Goal: Information Seeking & Learning: Learn about a topic

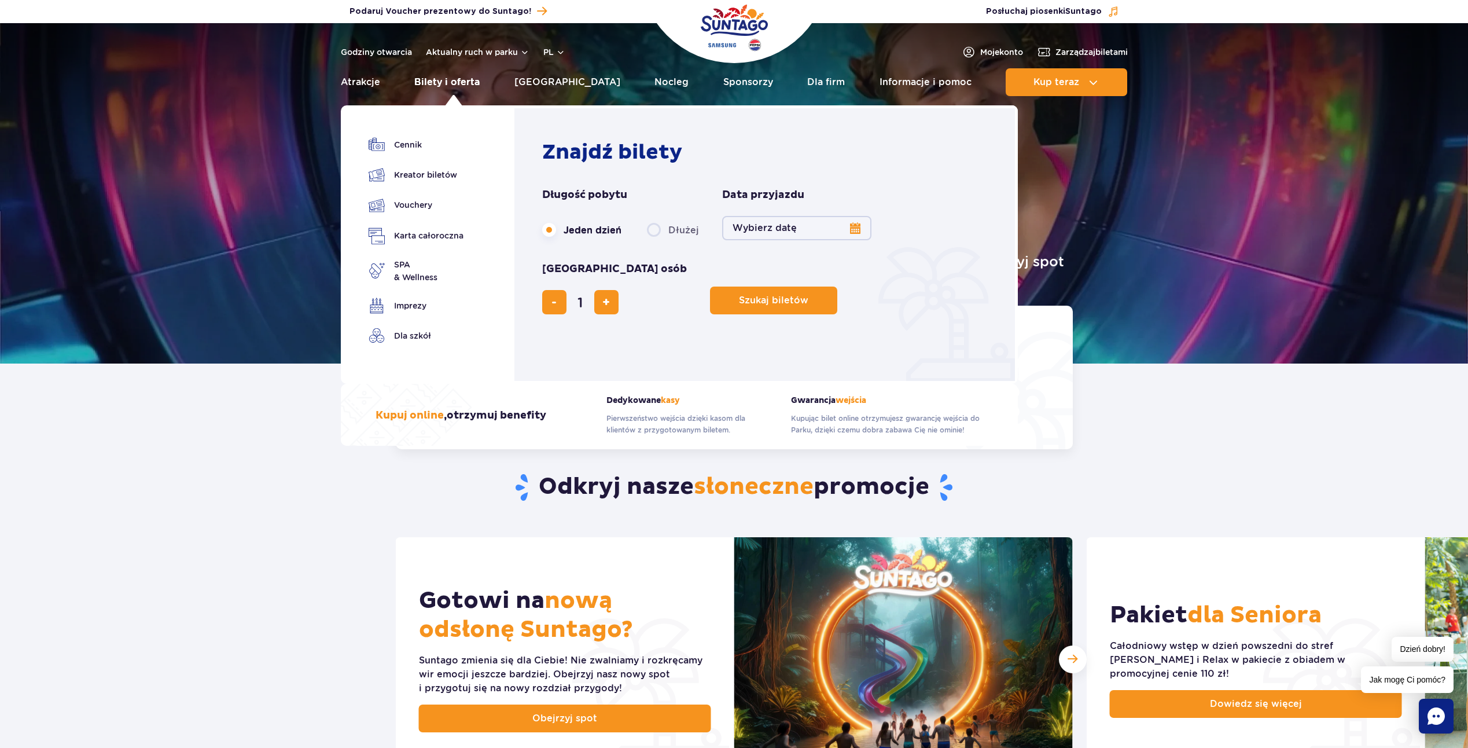
click at [480, 82] on link "Bilety i oferta" at bounding box center [446, 82] width 65 height 28
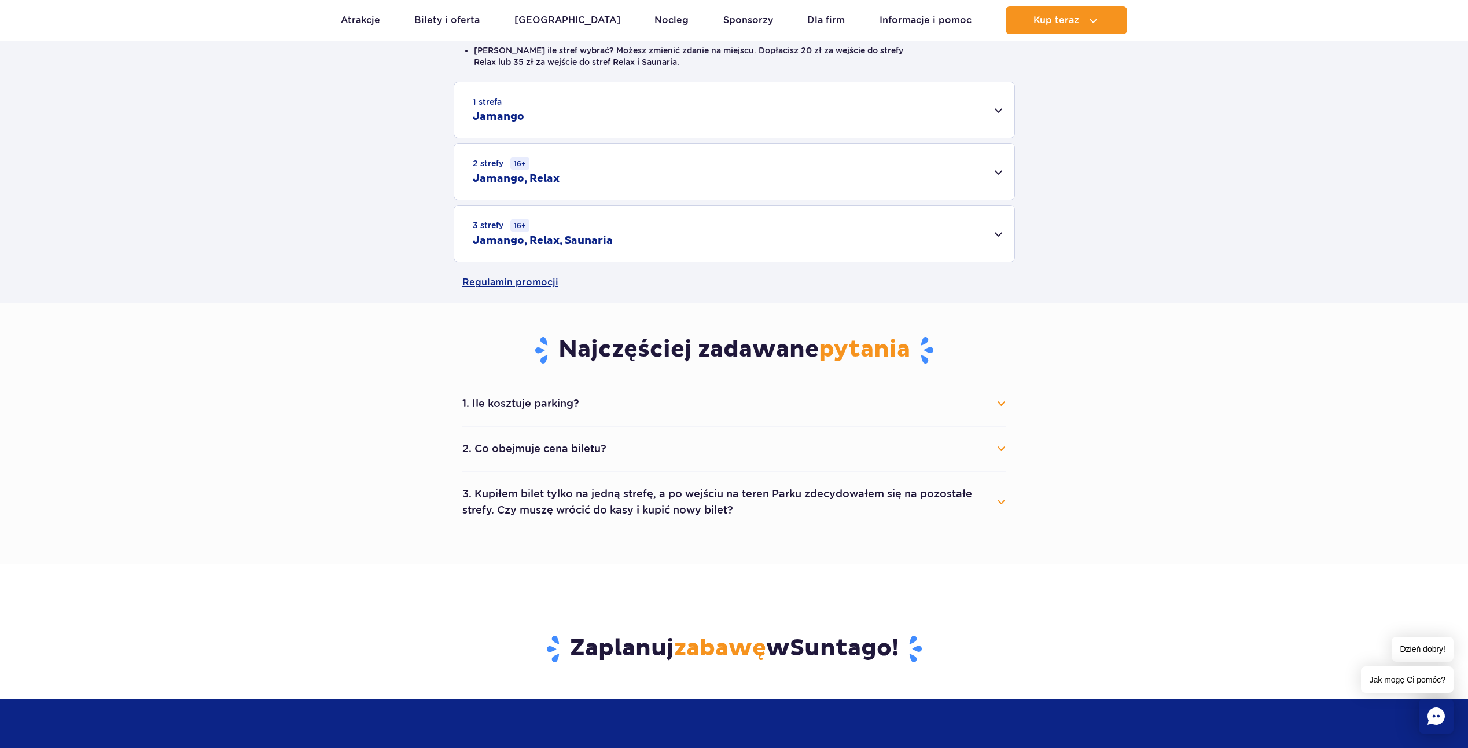
scroll to position [347, 0]
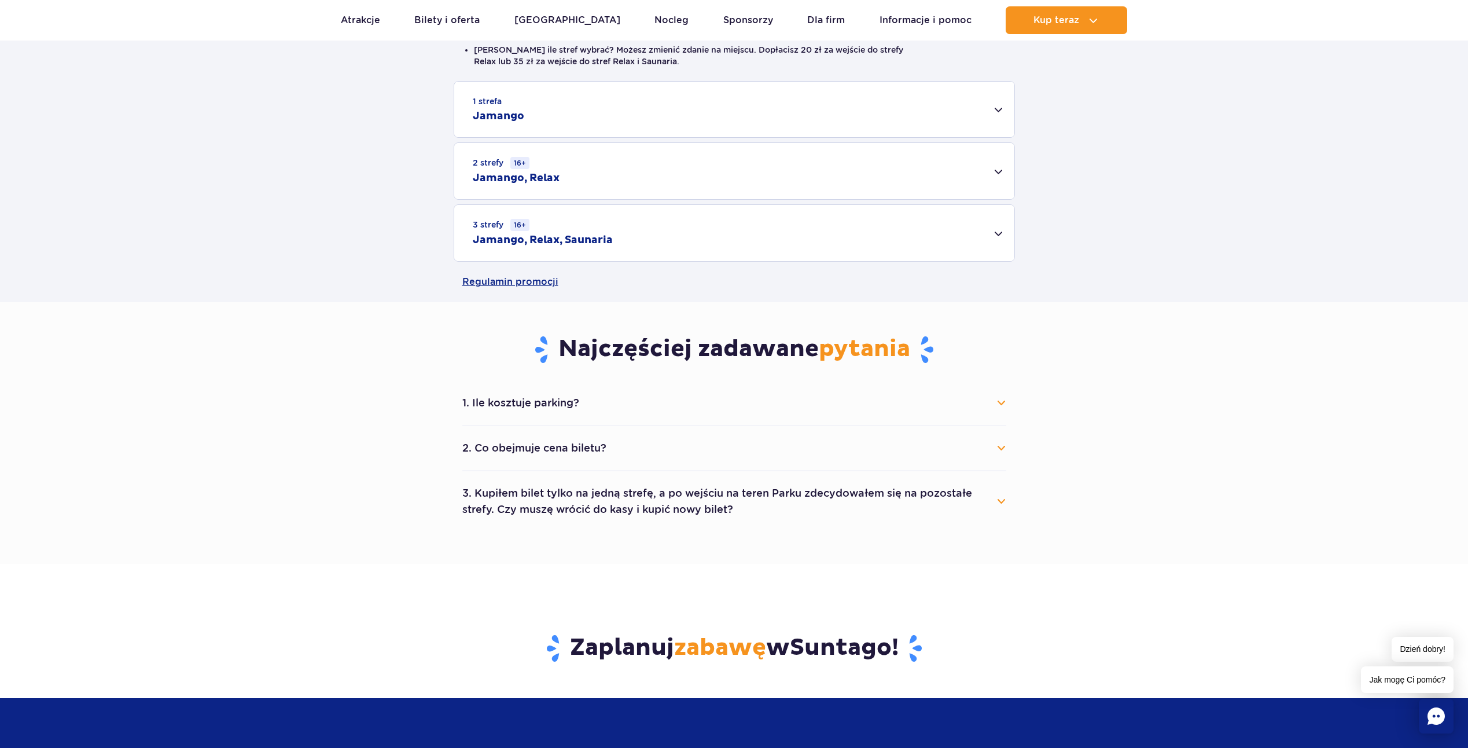
click at [1005, 403] on button "1. Ile kosztuje parking?" at bounding box center [734, 402] width 544 height 25
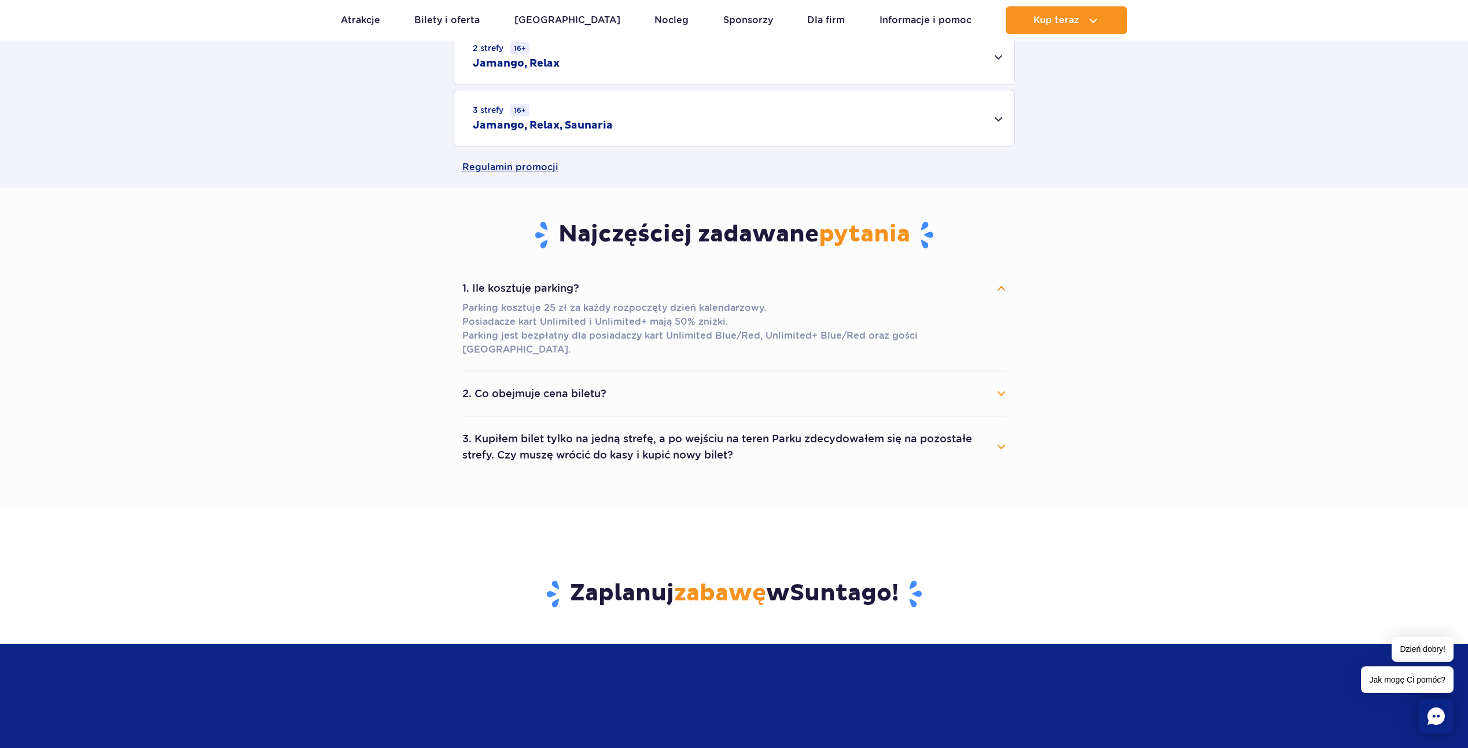
scroll to position [463, 0]
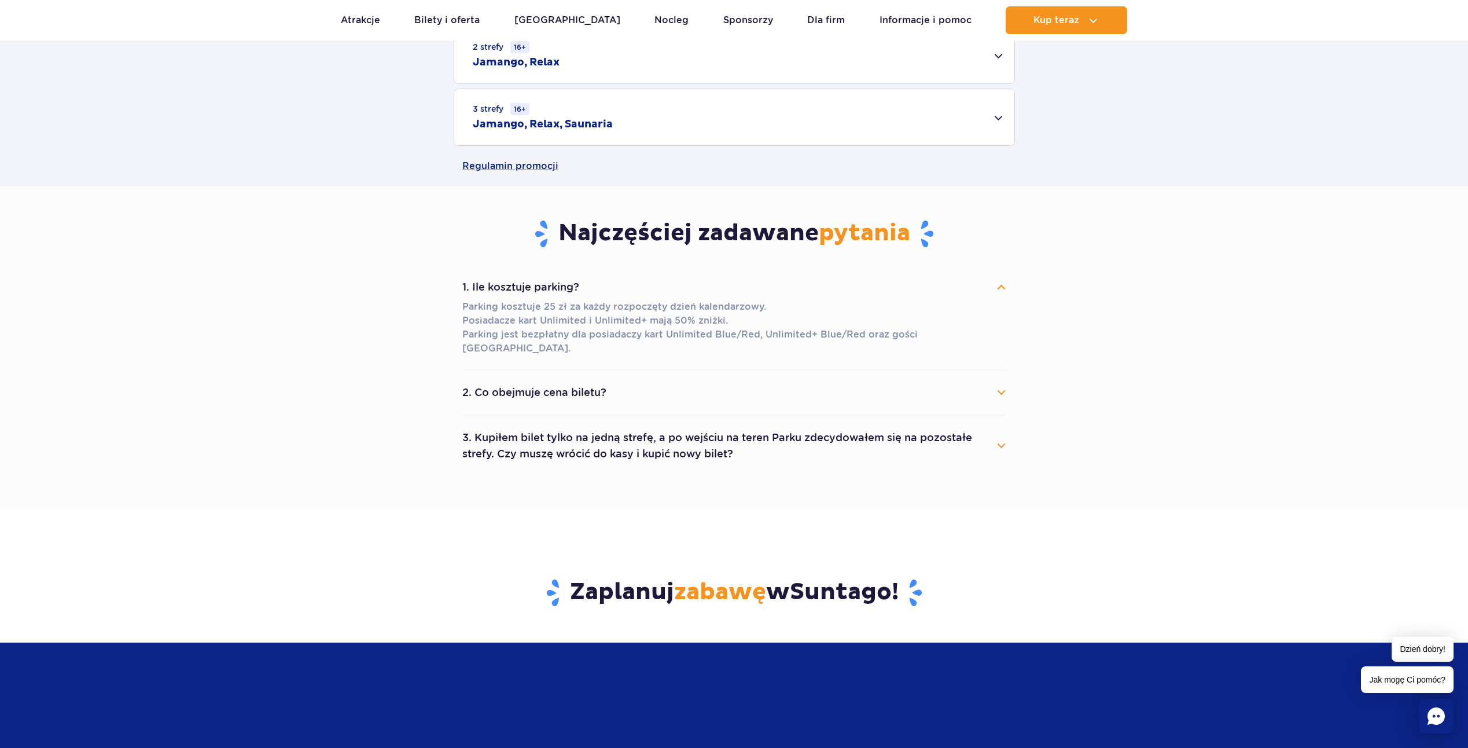
click at [1000, 380] on button "2. Co obejmuje cena biletu?" at bounding box center [734, 392] width 544 height 25
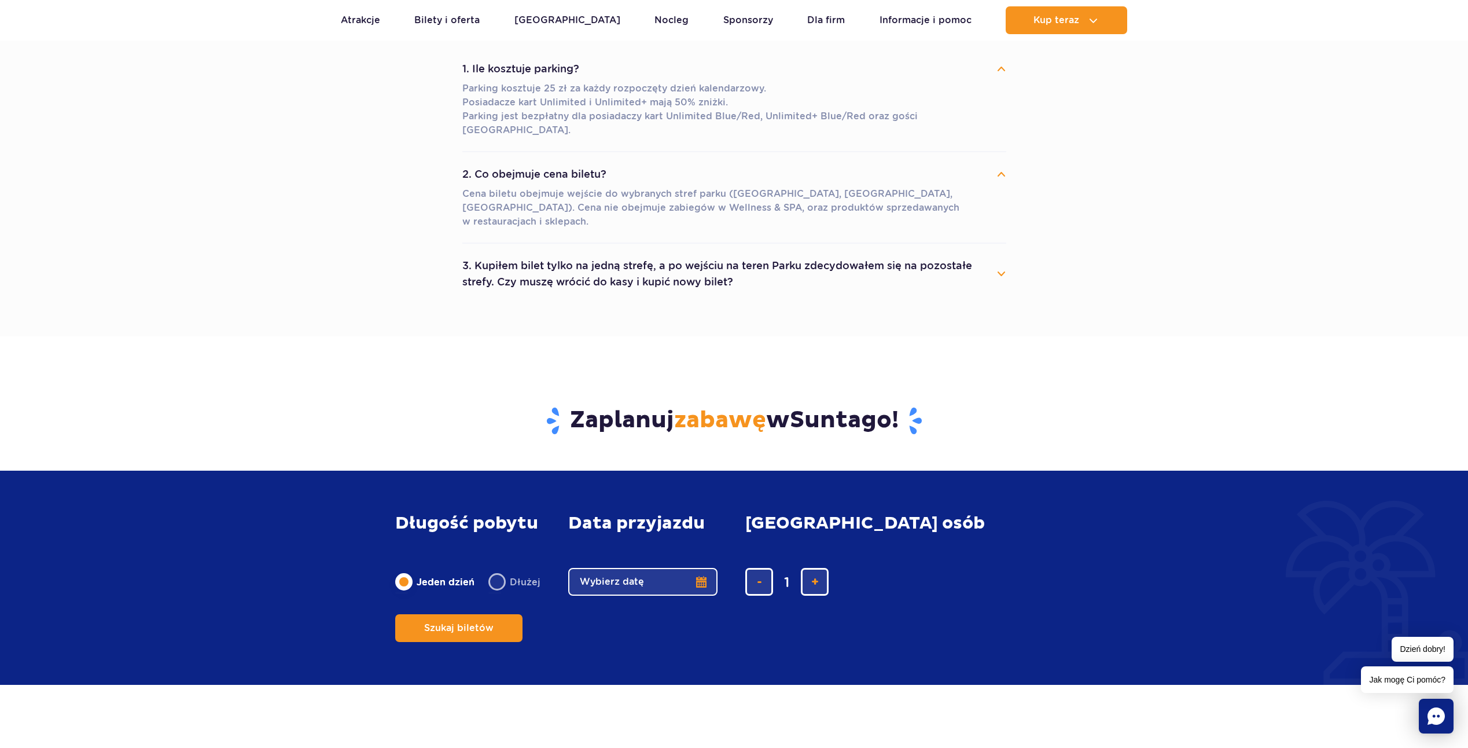
scroll to position [695, 0]
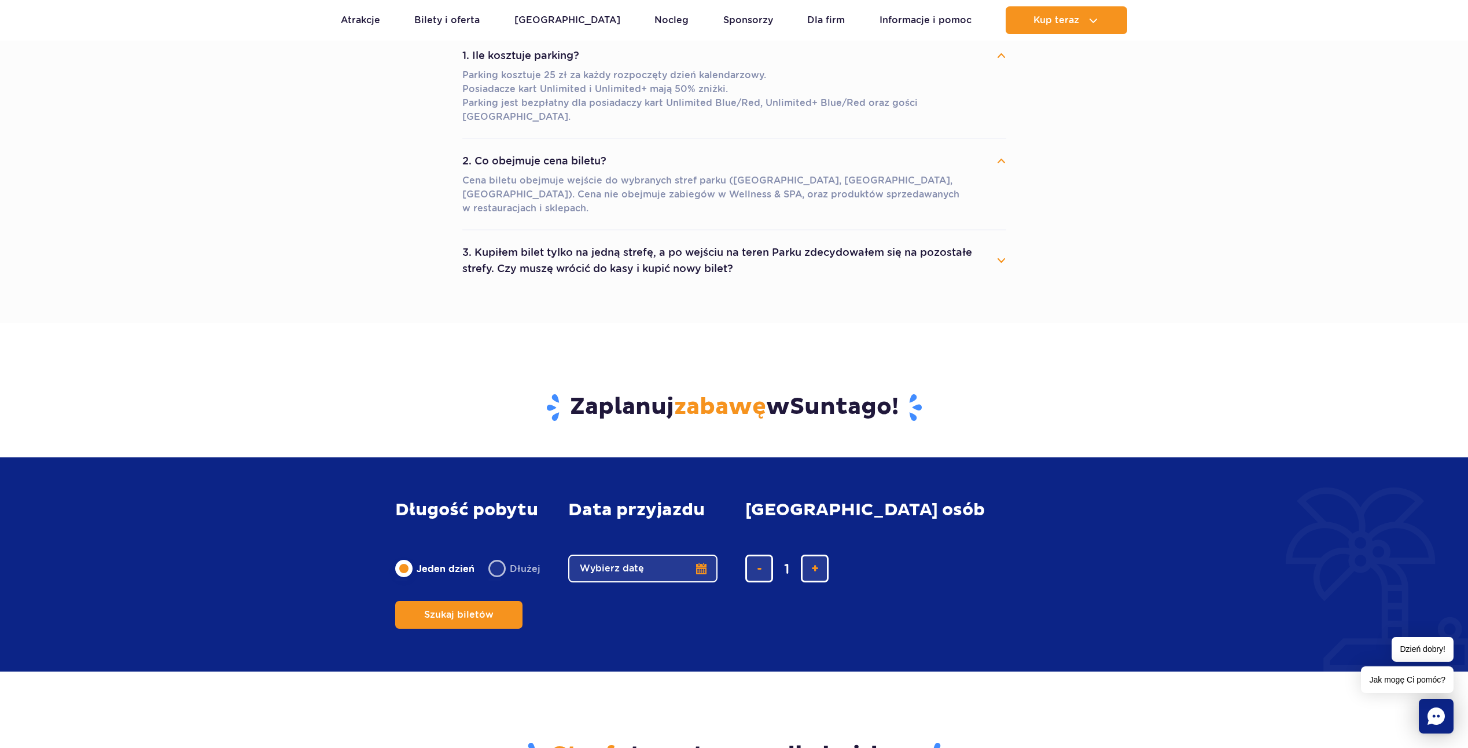
click at [1003, 240] on button "3. Kupiłem bilet tylko na jedną strefę, a po wejściu na teren Parku zdecydowałe…" at bounding box center [734, 261] width 544 height 42
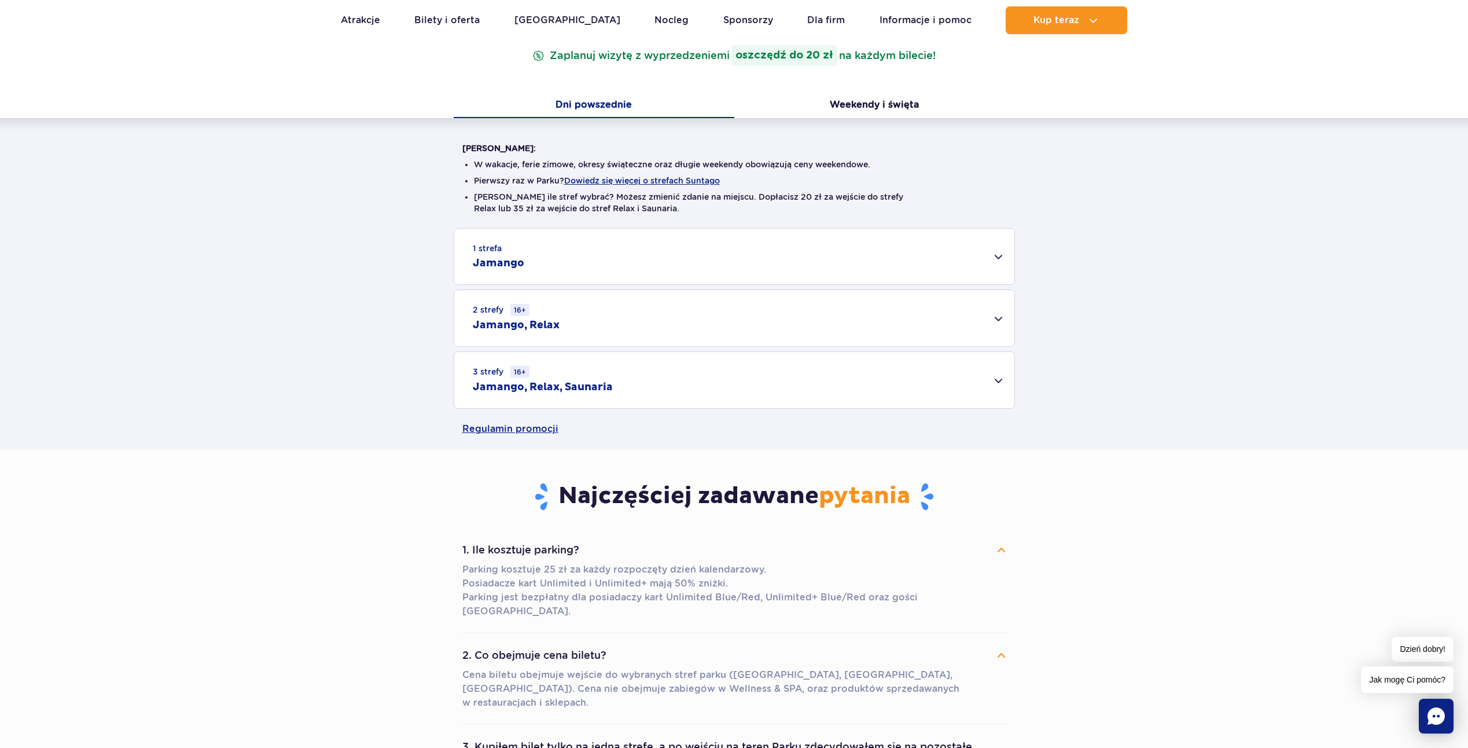
scroll to position [174, 0]
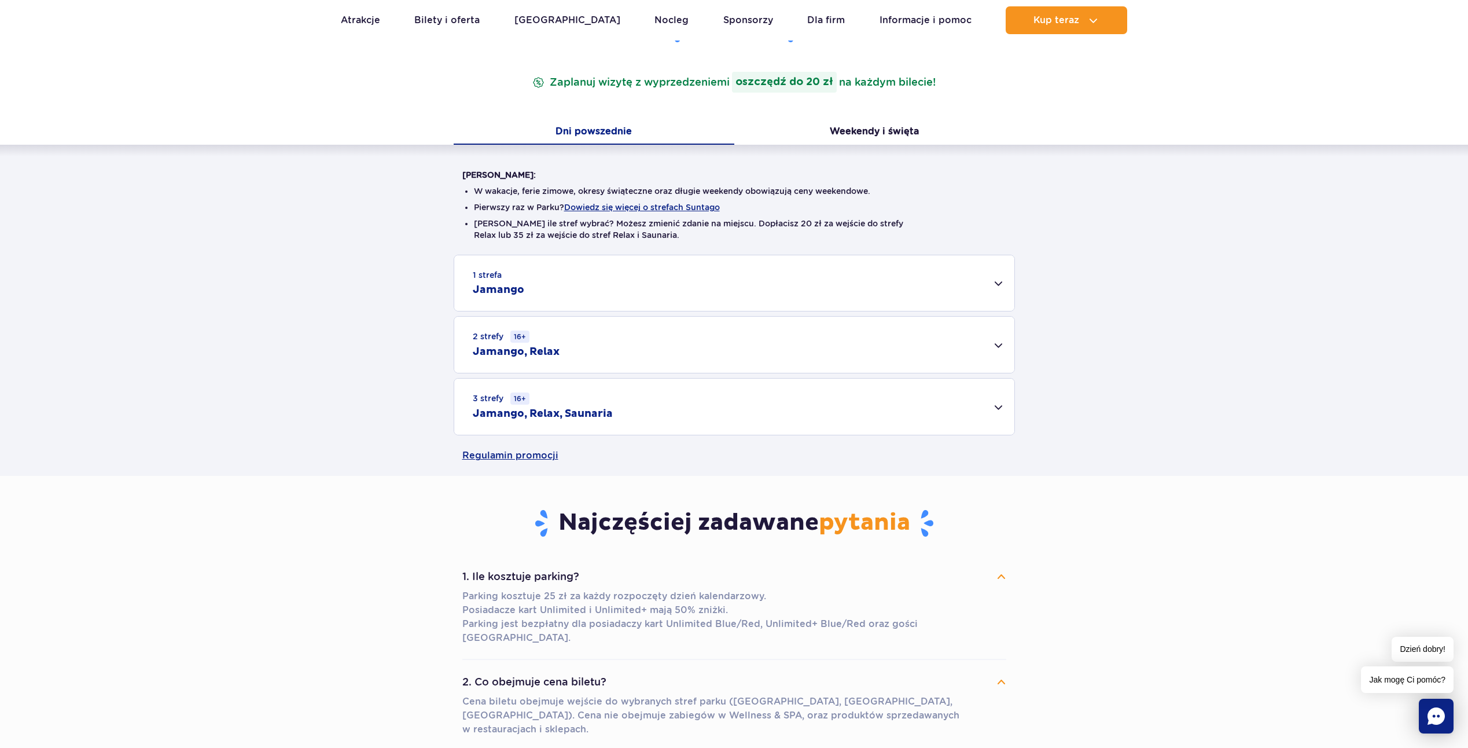
click at [996, 280] on div "1 strefa Jamango" at bounding box center [734, 283] width 560 height 56
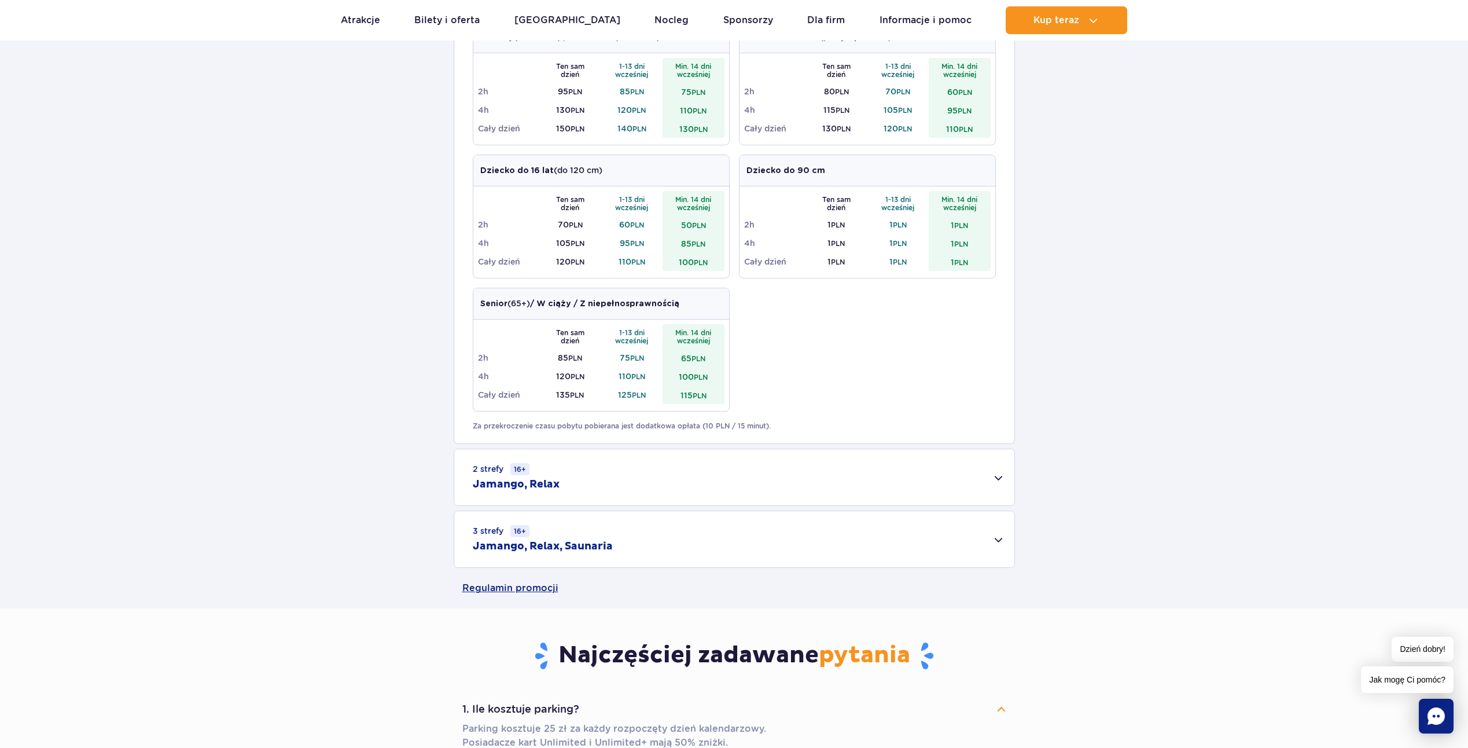
scroll to position [637, 0]
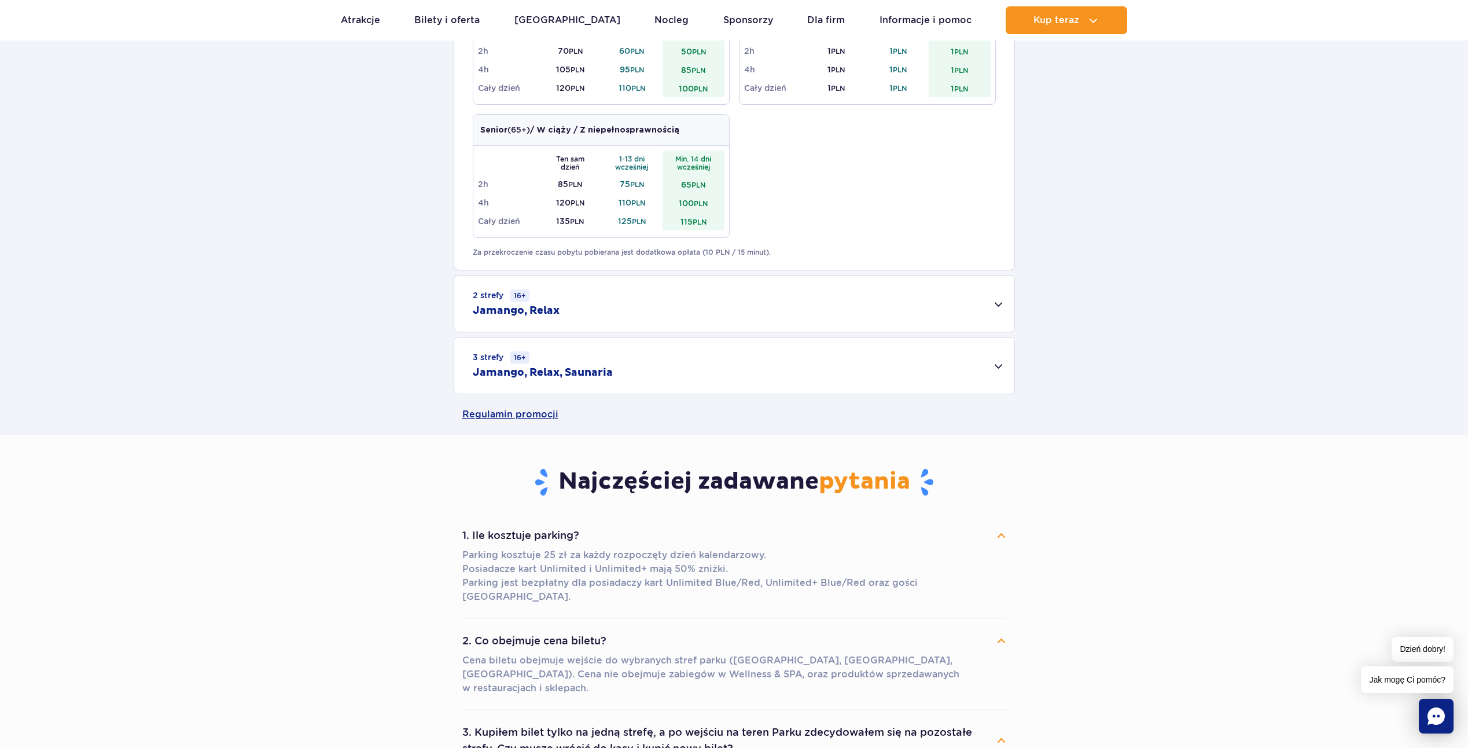
click at [996, 366] on div "3 strefy 16+ Jamango, Relax, Saunaria" at bounding box center [734, 365] width 560 height 56
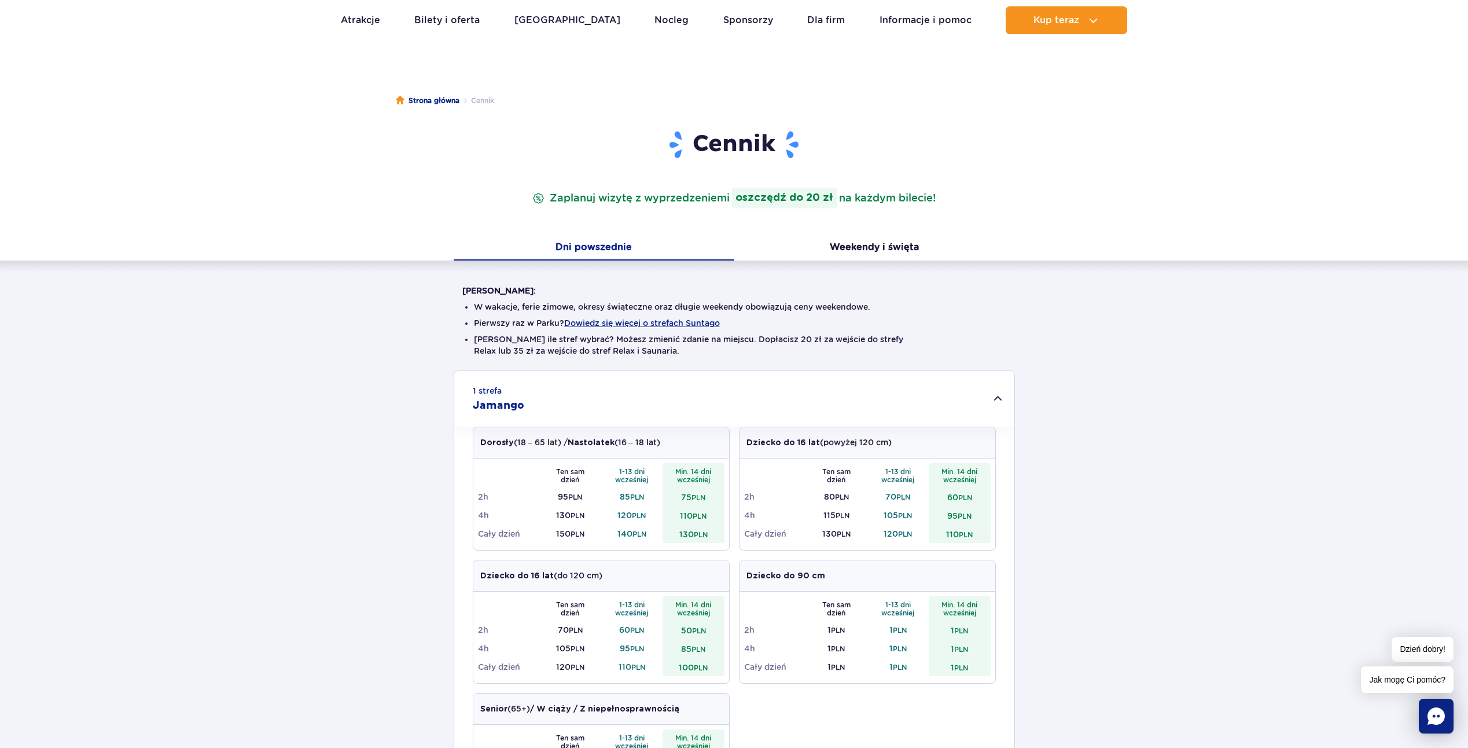
scroll to position [0, 0]
